Goal: Find specific page/section: Find specific page/section

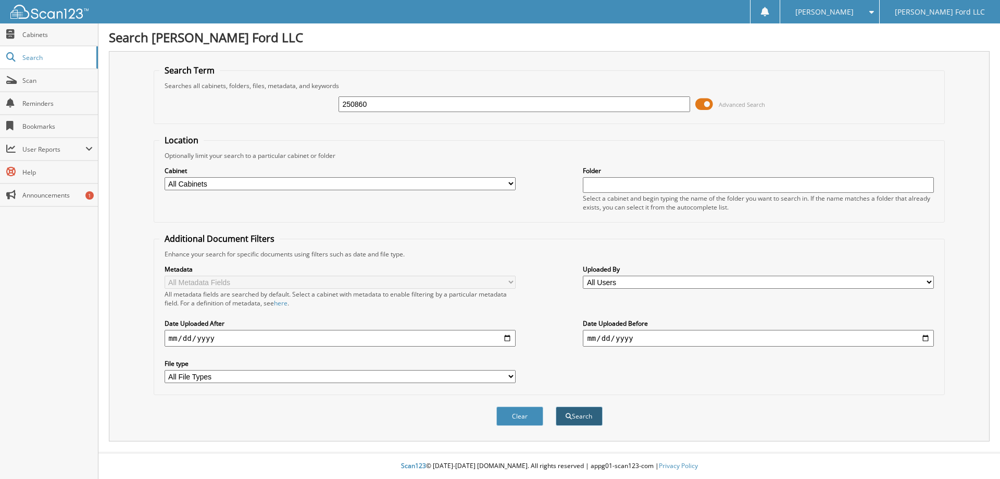
type input "250860"
click at [580, 416] on button "Search" at bounding box center [579, 415] width 47 height 19
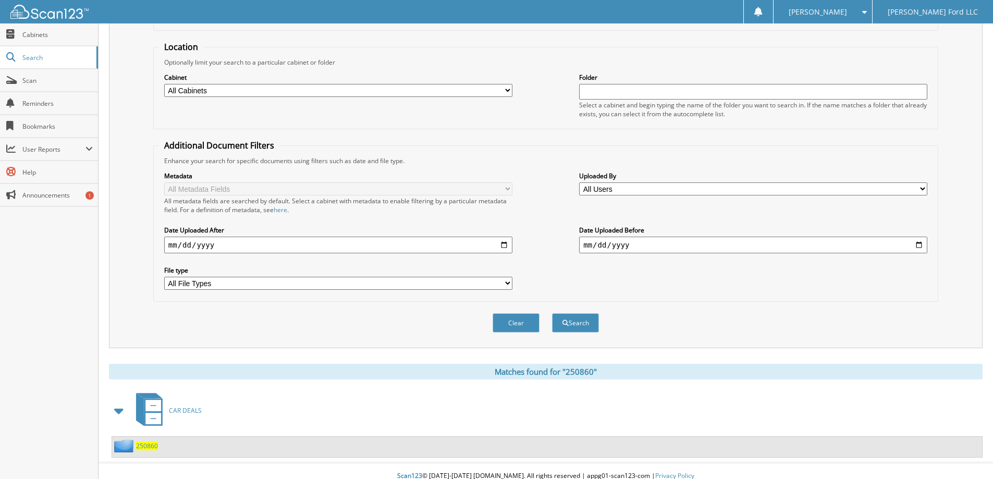
scroll to position [104, 0]
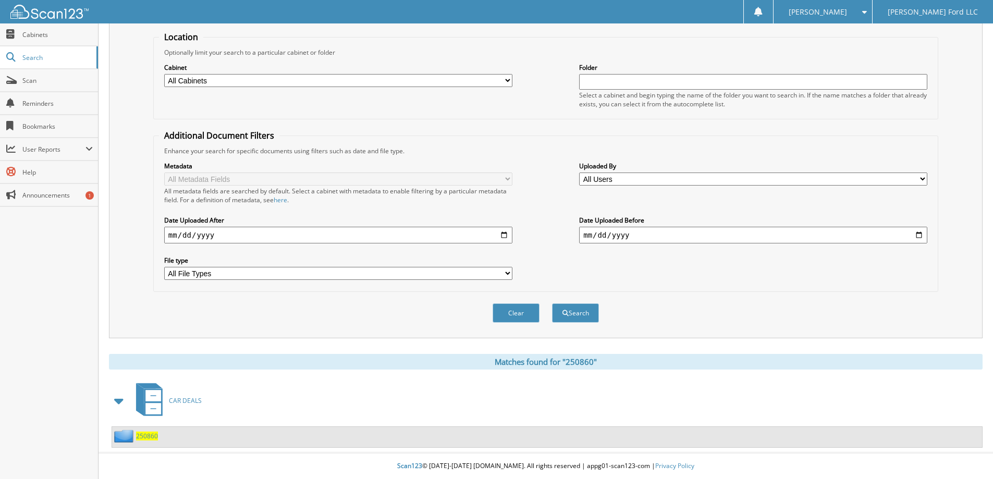
click at [145, 435] on span "250860" at bounding box center [147, 435] width 22 height 9
